Goal: Find specific page/section: Find specific page/section

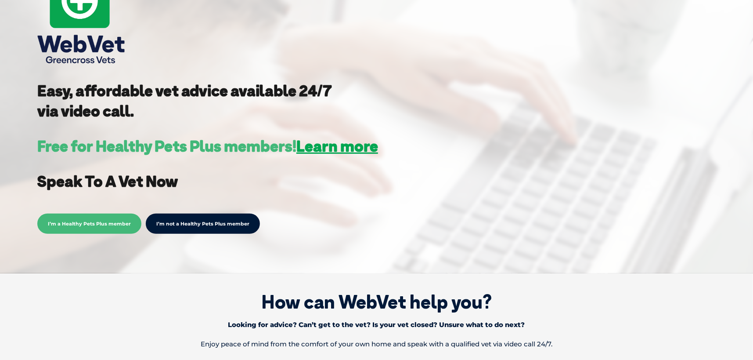
click at [75, 223] on span "I’m a Healthy Pets Plus member" at bounding box center [89, 224] width 104 height 20
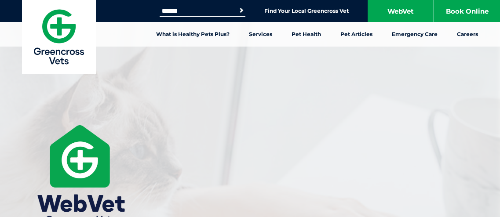
click at [401, 9] on link "WebVet" at bounding box center [400, 11] width 66 height 22
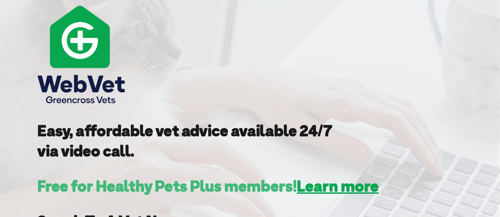
scroll to position [239, 0]
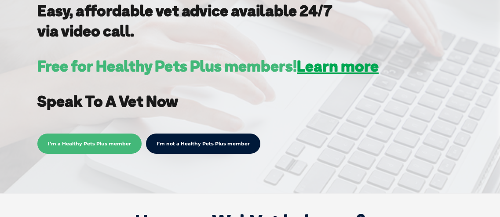
click at [81, 142] on span "I’m a Healthy Pets Plus member" at bounding box center [89, 144] width 104 height 20
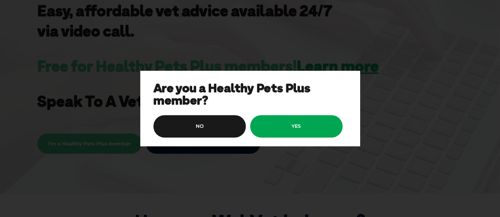
click at [296, 124] on link "yes" at bounding box center [296, 126] width 92 height 22
